Goal: Task Accomplishment & Management: Manage account settings

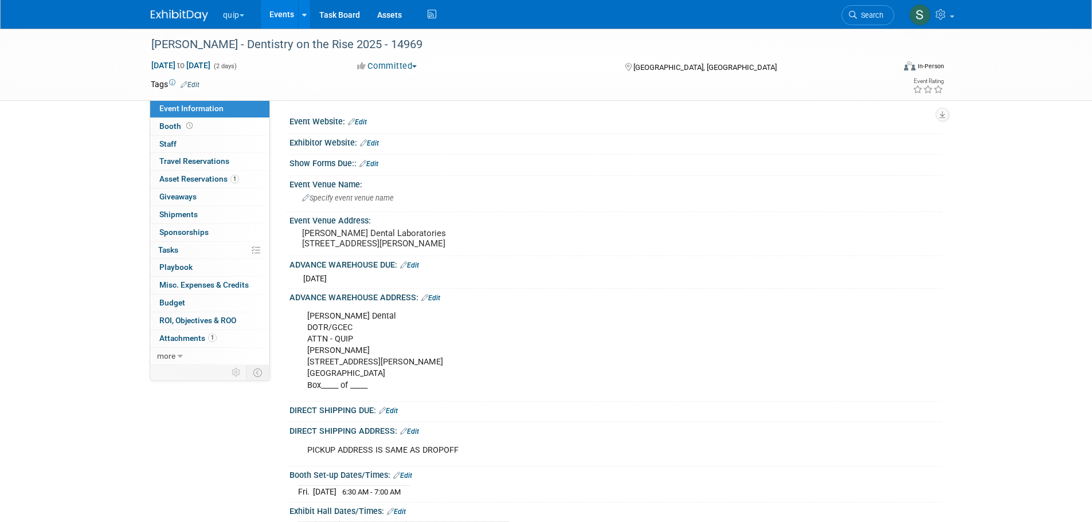
click at [288, 10] on link "Events" at bounding box center [282, 14] width 42 height 29
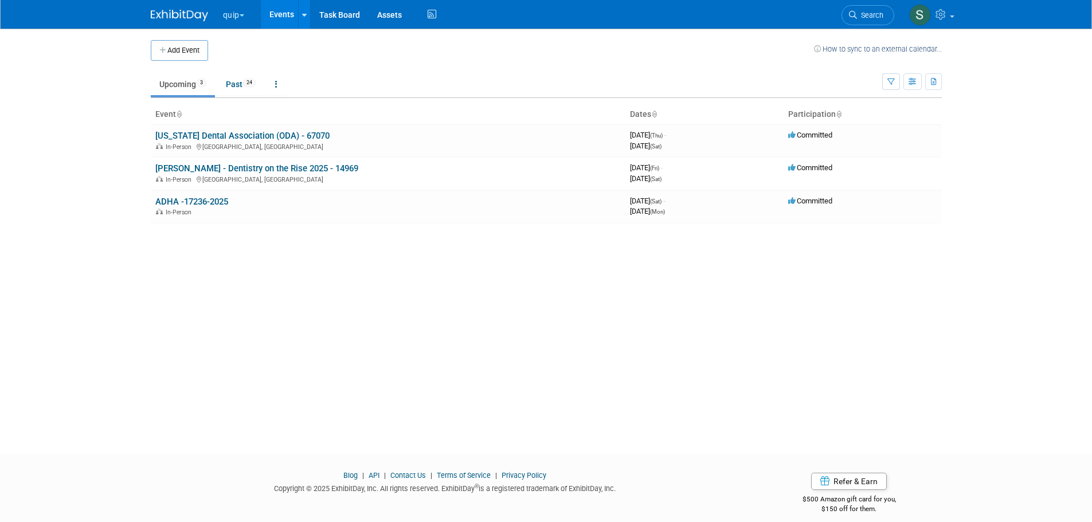
click at [230, 139] on link "[US_STATE] Dental Association (ODA) - 67070" at bounding box center [242, 136] width 174 height 10
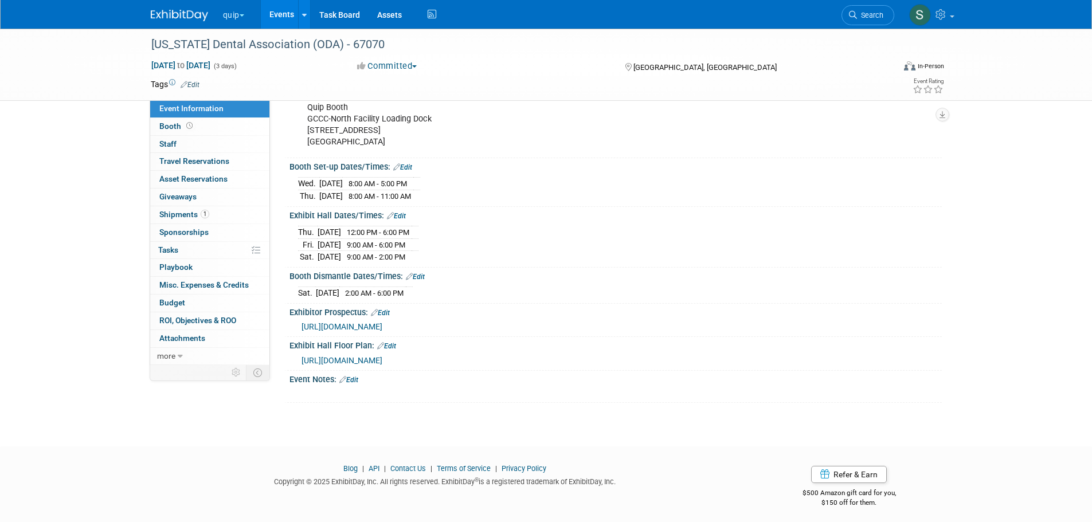
scroll to position [382, 0]
click at [357, 374] on link "Edit" at bounding box center [348, 378] width 19 height 8
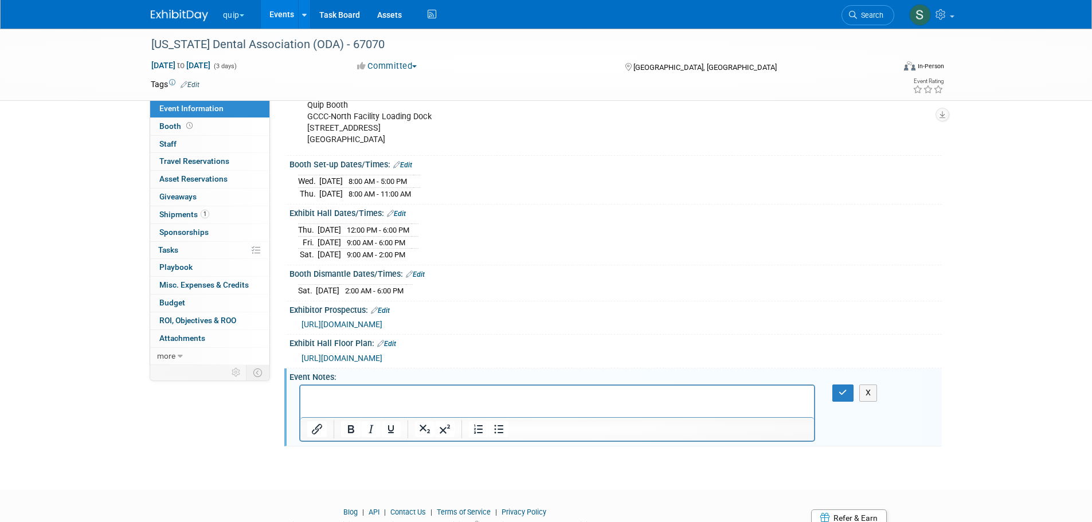
scroll to position [0, 0]
drag, startPoint x: 655, startPoint y: 766, endPoint x: 351, endPoint y: 399, distance: 476.5
click at [351, 399] on p "Rich Text Area. Press ALT-0 for help." at bounding box center [557, 396] width 501 height 11
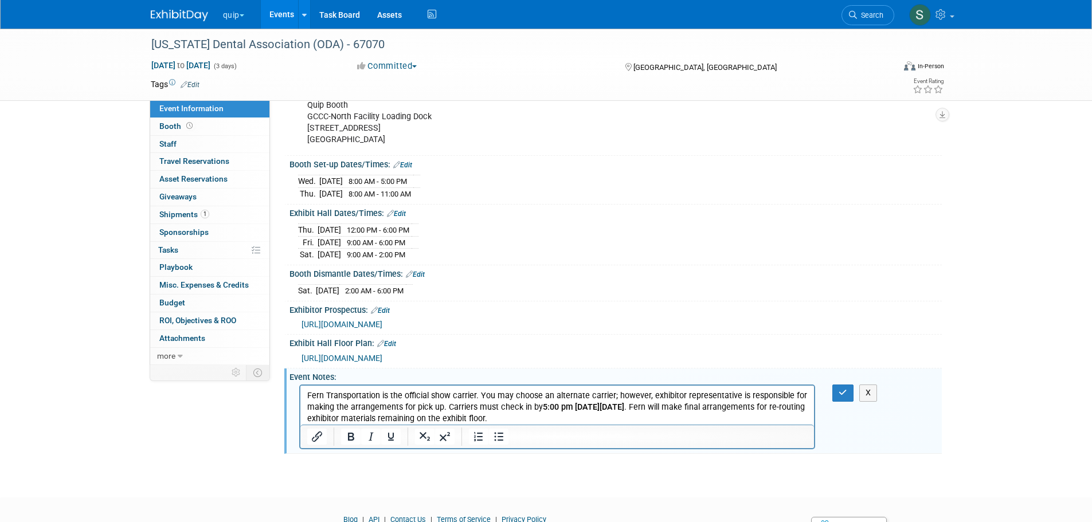
click at [837, 394] on button "button" at bounding box center [843, 393] width 21 height 17
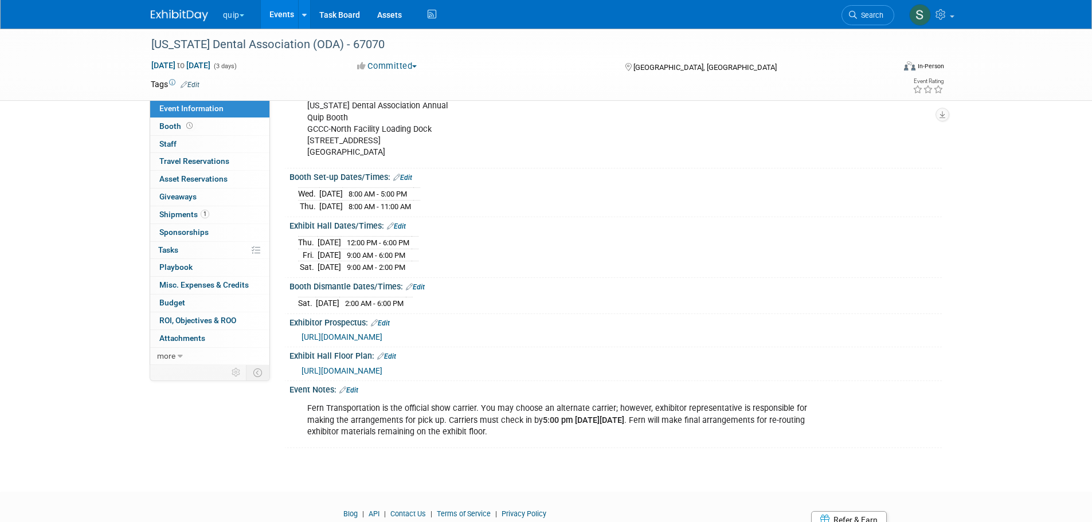
scroll to position [382, 0]
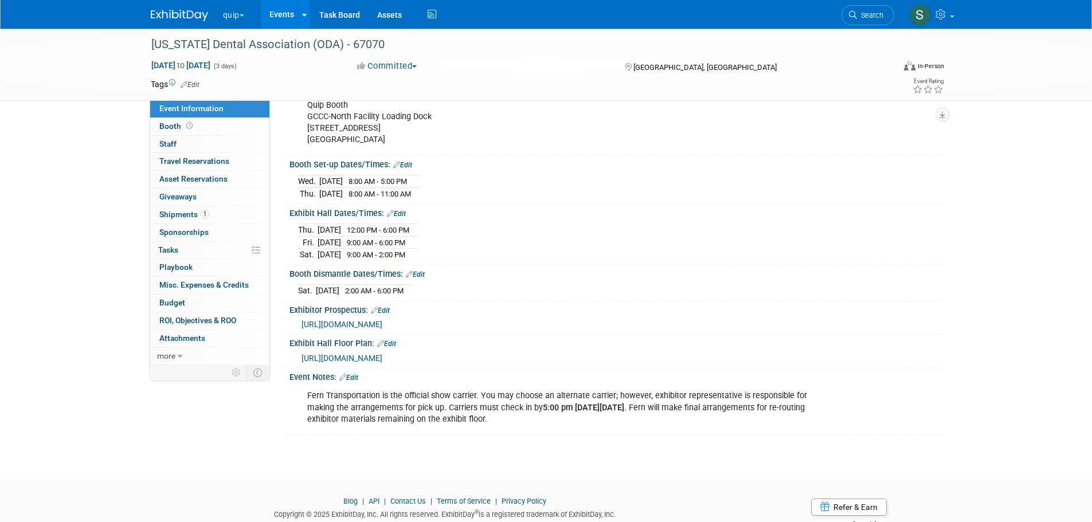
click at [350, 375] on link "Edit" at bounding box center [348, 378] width 19 height 8
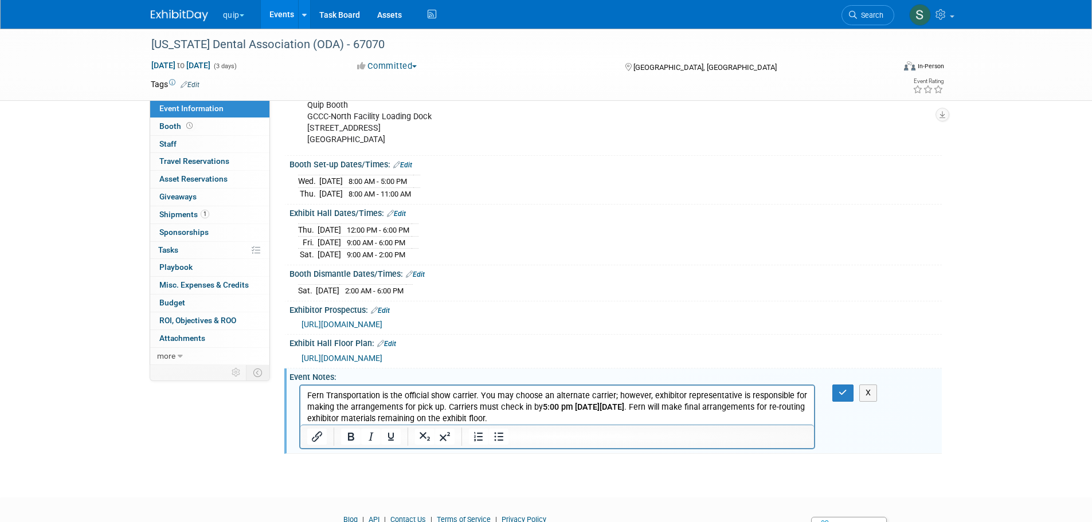
scroll to position [0, 0]
click at [613, 419] on p "Fern Transportation is the official show carrier. You may choose an alternate c…" at bounding box center [557, 408] width 501 height 34
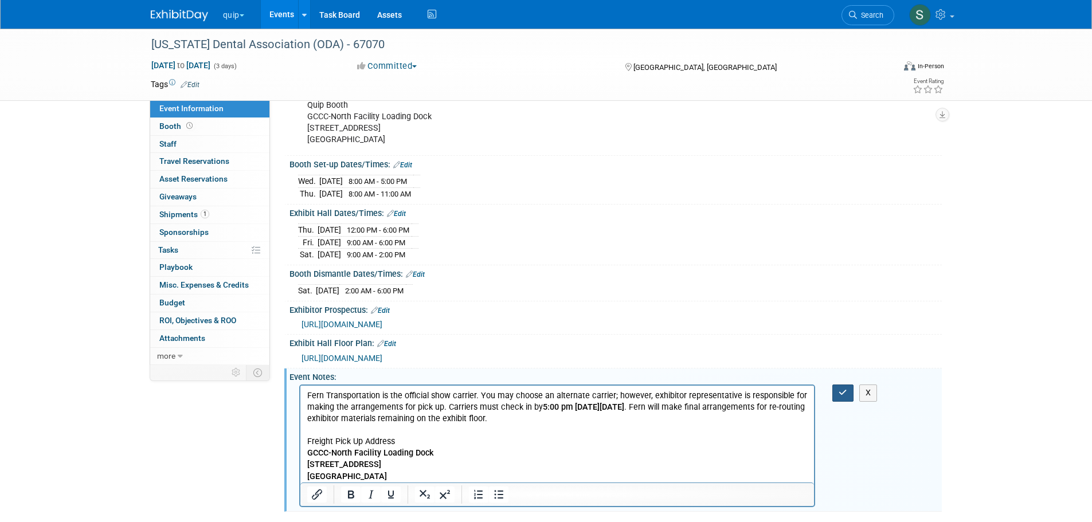
click at [844, 392] on icon "button" at bounding box center [843, 393] width 9 height 8
